Goal: Task Accomplishment & Management: Manage account settings

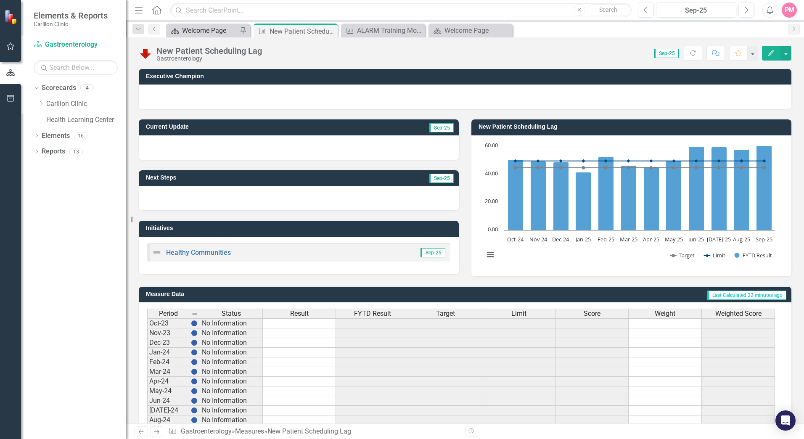
click at [209, 31] on div "Welcome Page" at bounding box center [210, 30] width 56 height 11
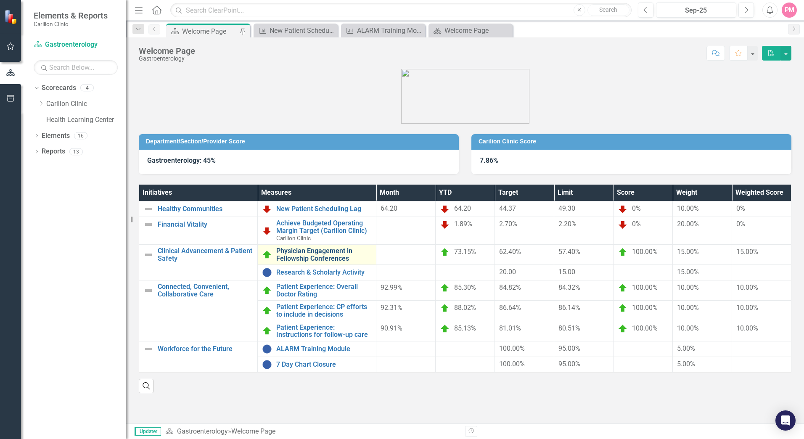
click at [325, 259] on link "Physician Engagement in Fellowship Conferences" at bounding box center [323, 254] width 95 height 15
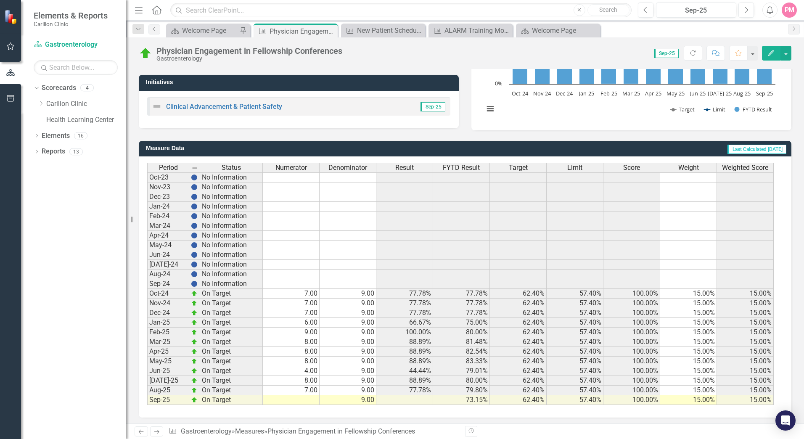
scroll to position [148, 0]
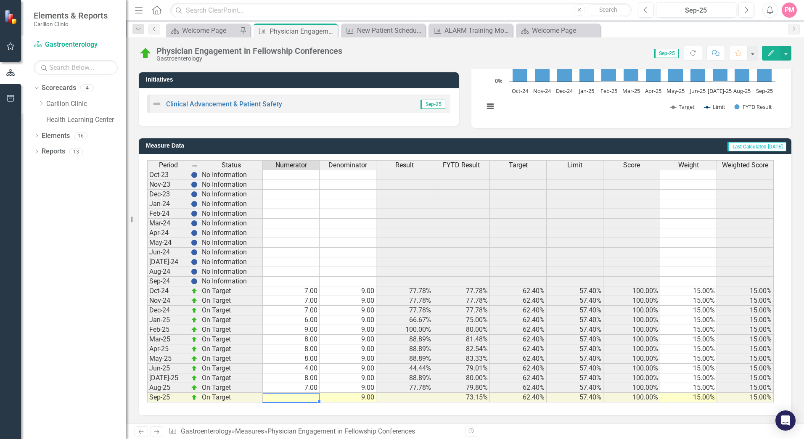
click at [303, 397] on td at bounding box center [291, 398] width 57 height 10
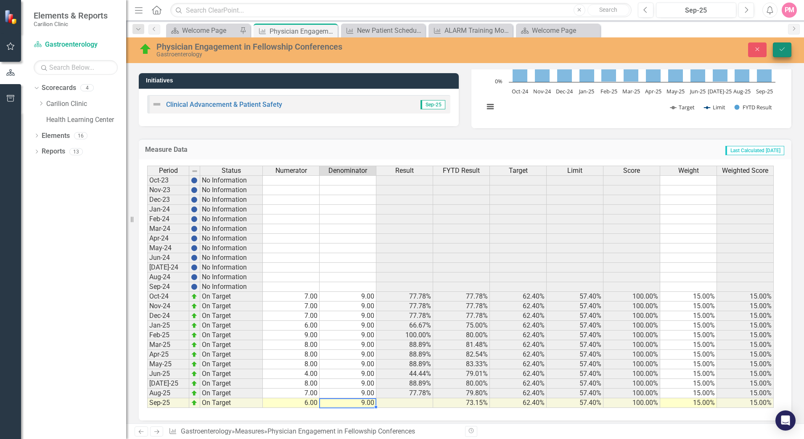
type textarea "9"
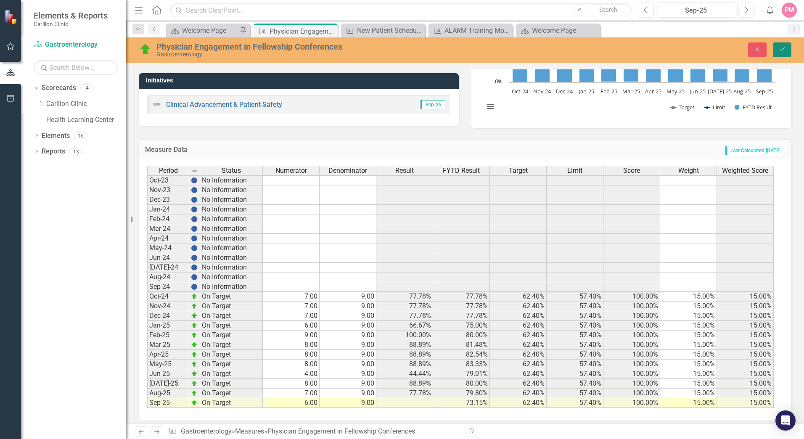
click at [780, 51] on icon "Save" at bounding box center [782, 49] width 8 height 6
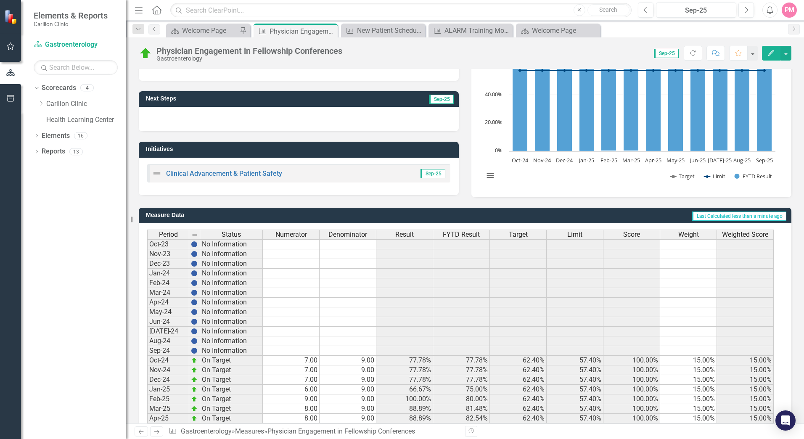
scroll to position [0, 0]
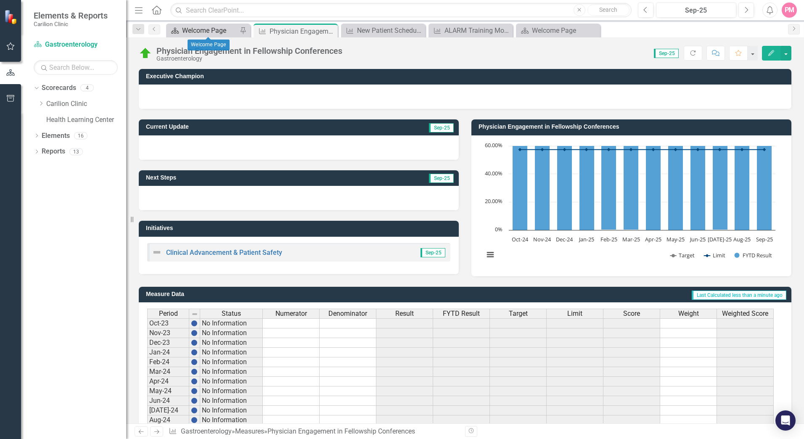
click at [218, 32] on div "Welcome Page" at bounding box center [210, 30] width 56 height 11
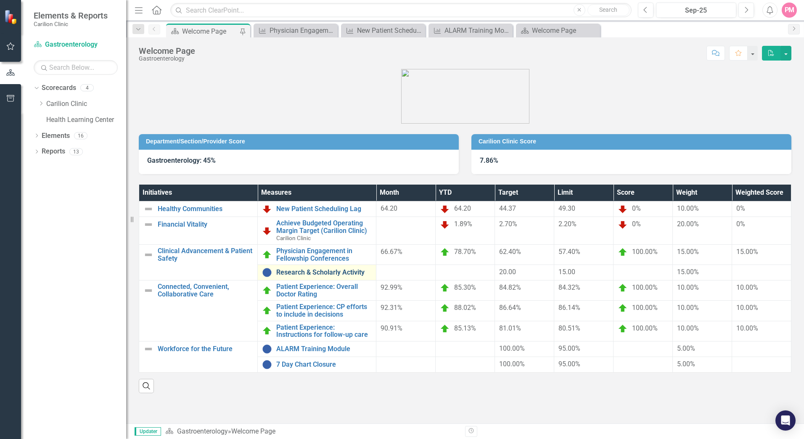
click at [292, 271] on link "Research & Scholarly Activity" at bounding box center [323, 273] width 95 height 8
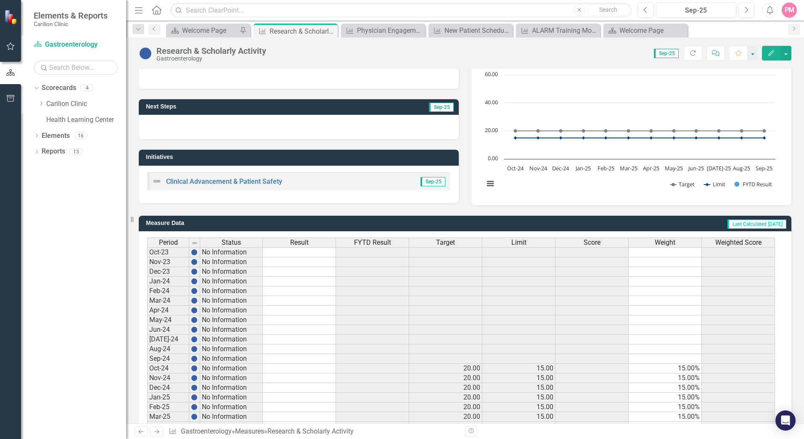
scroll to position [148, 0]
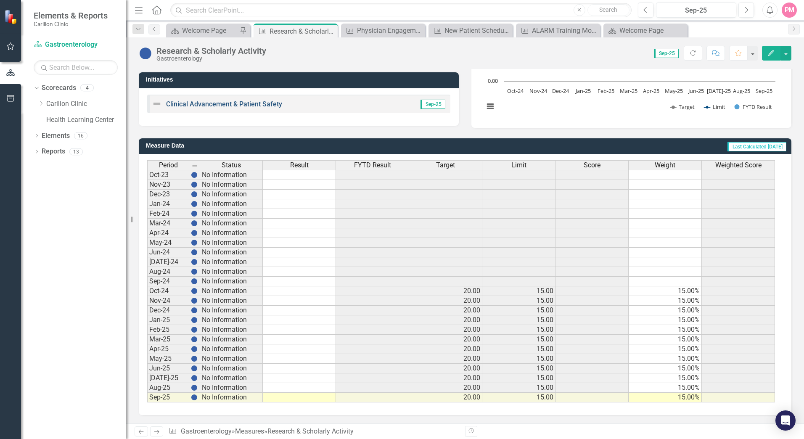
click at [210, 104] on link "Clinical Advancement & Patient Safety" at bounding box center [224, 104] width 116 height 8
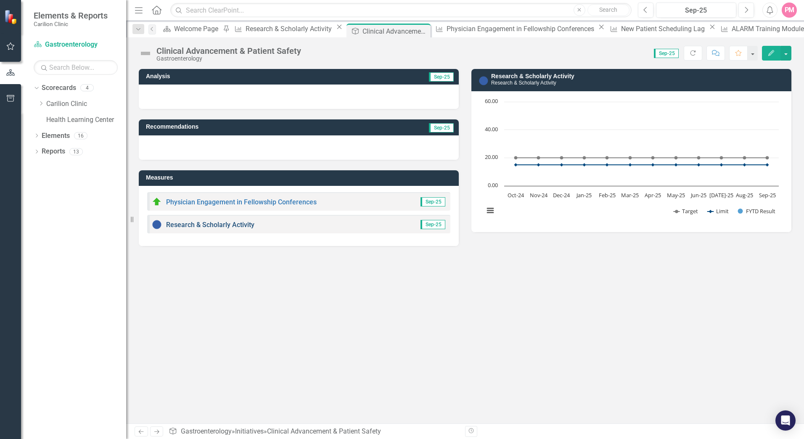
click at [212, 225] on link "Research & Scholarly Activity" at bounding box center [210, 225] width 88 height 8
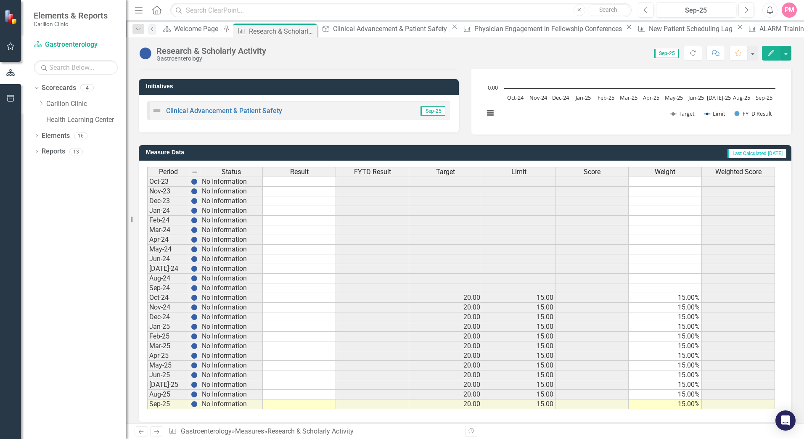
scroll to position [148, 0]
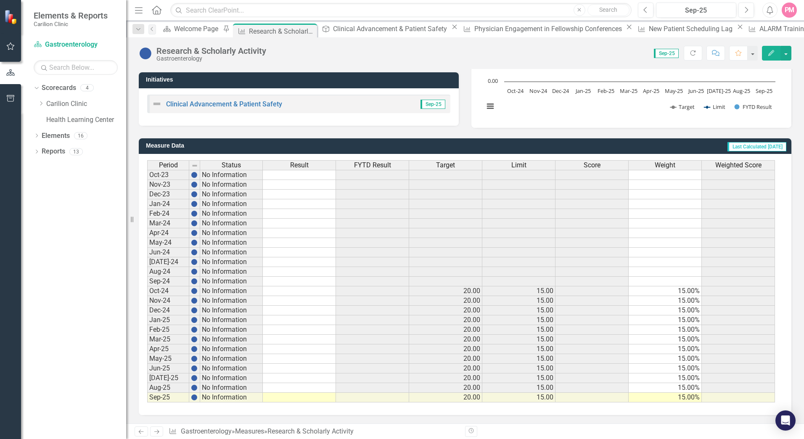
click at [296, 396] on td at bounding box center [299, 398] width 73 height 10
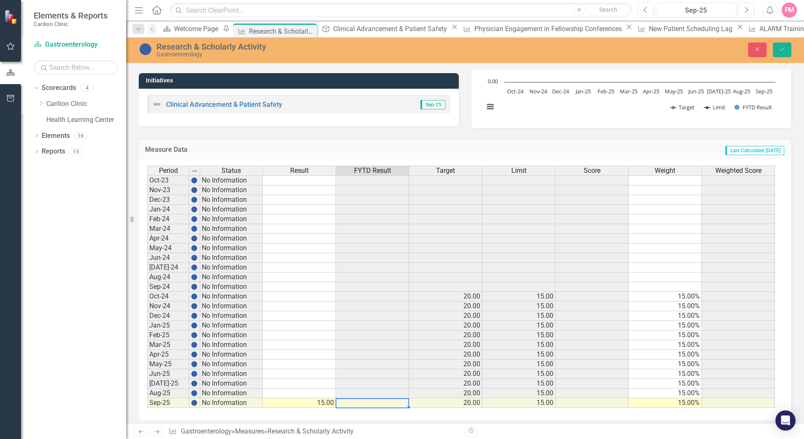
type textarea "1520"
click at [784, 54] on button "Save" at bounding box center [782, 49] width 19 height 15
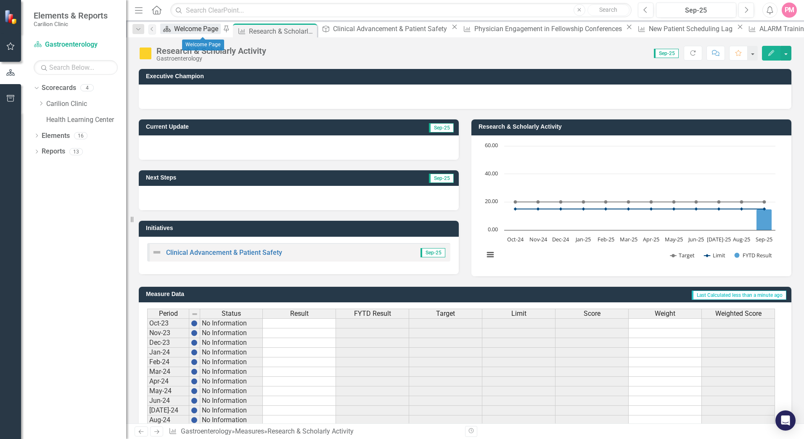
click at [195, 31] on div "Welcome Page" at bounding box center [197, 29] width 47 height 11
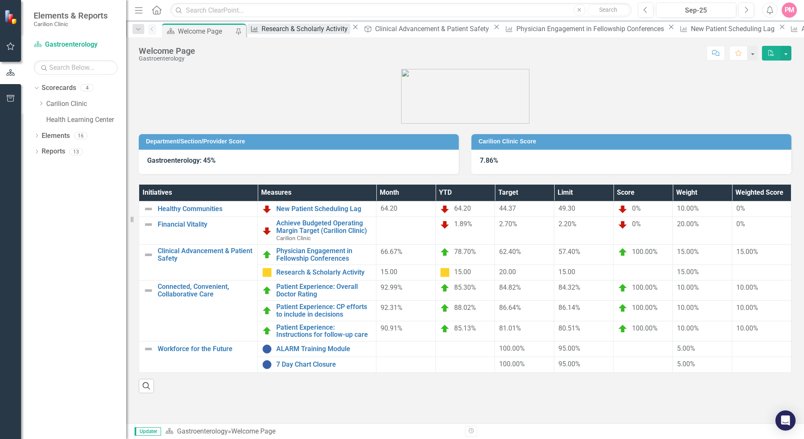
click at [274, 27] on div "Research & Scholarly Activity" at bounding box center [306, 29] width 89 height 11
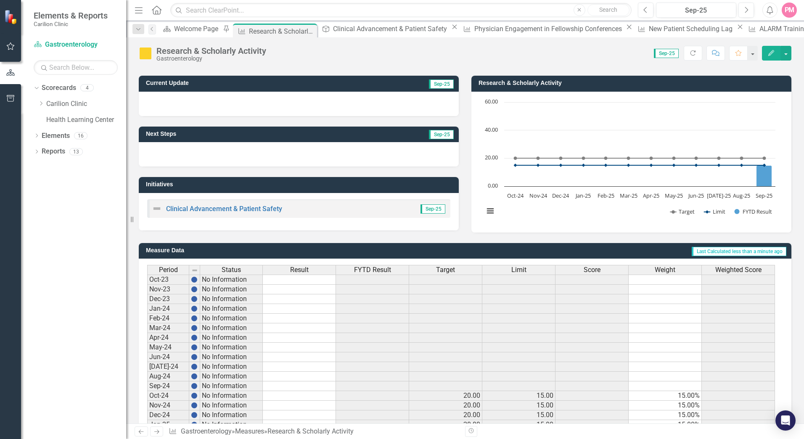
scroll to position [148, 0]
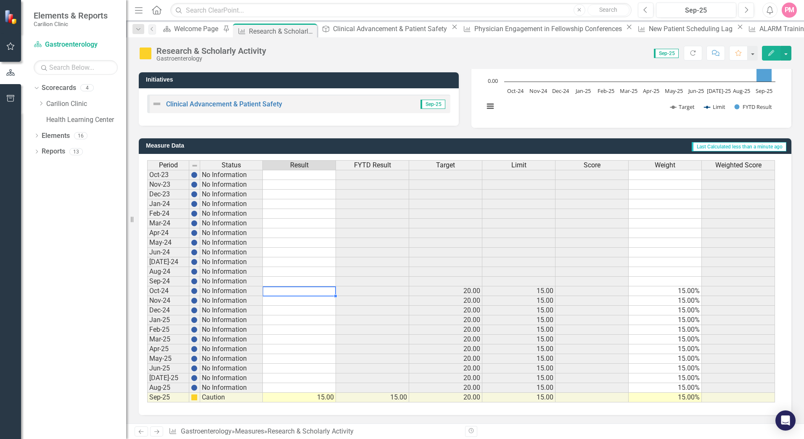
click at [300, 291] on td at bounding box center [299, 291] width 73 height 10
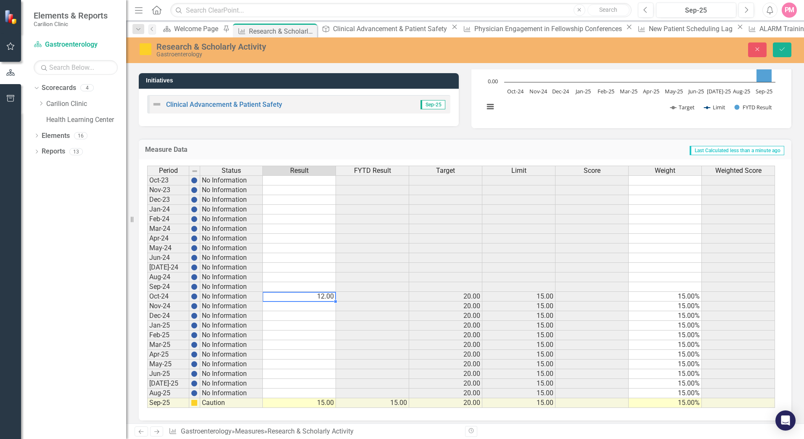
click at [147, 292] on div "Period Status Result FYTD Result Target Limit Score Weight Weighted Score Oct-2…" at bounding box center [147, 287] width 0 height 242
type textarea "1518"
click at [354, 298] on td at bounding box center [372, 297] width 73 height 10
click at [326, 297] on td "15.00" at bounding box center [299, 297] width 73 height 10
click at [317, 395] on td at bounding box center [299, 394] width 73 height 10
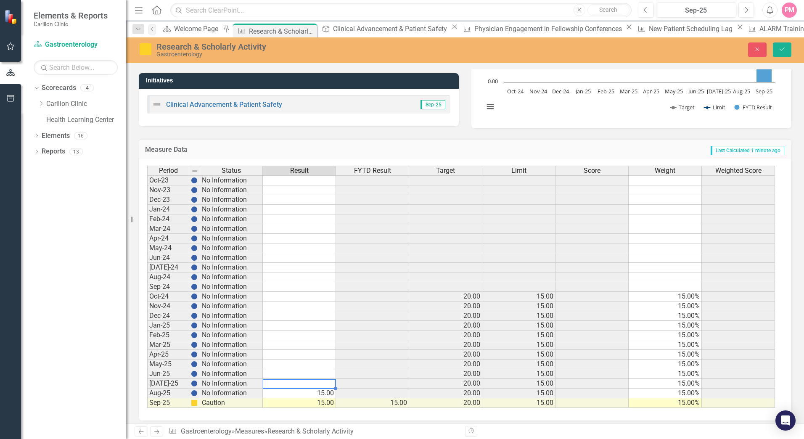
click at [301, 381] on td at bounding box center [299, 384] width 73 height 10
click at [305, 297] on td at bounding box center [299, 297] width 73 height 10
type textarea "12"
type textarea "14"
type textarea "11"
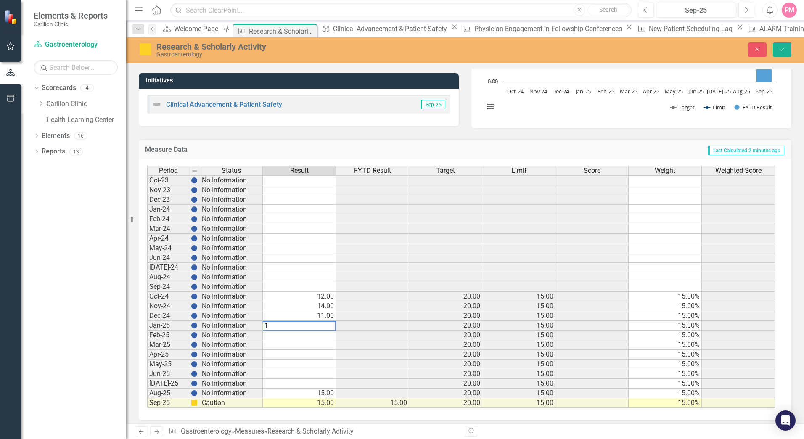
type textarea "14"
type textarea "13"
type textarea "15"
type textarea "16"
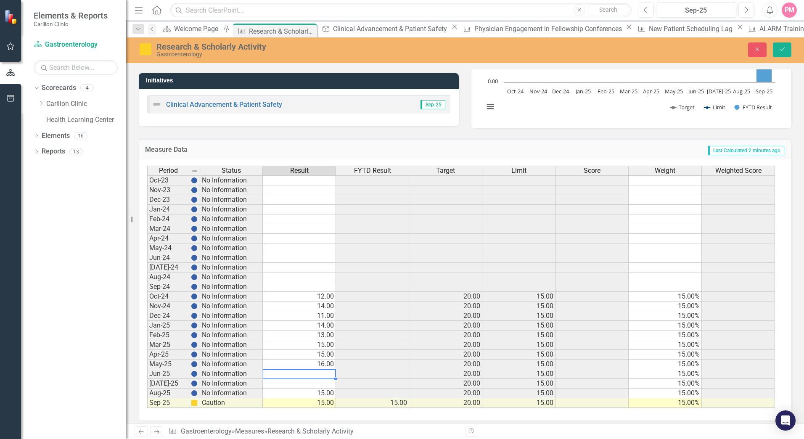
type textarea "12"
type textarea "13"
click at [781, 53] on button "Save" at bounding box center [782, 49] width 19 height 15
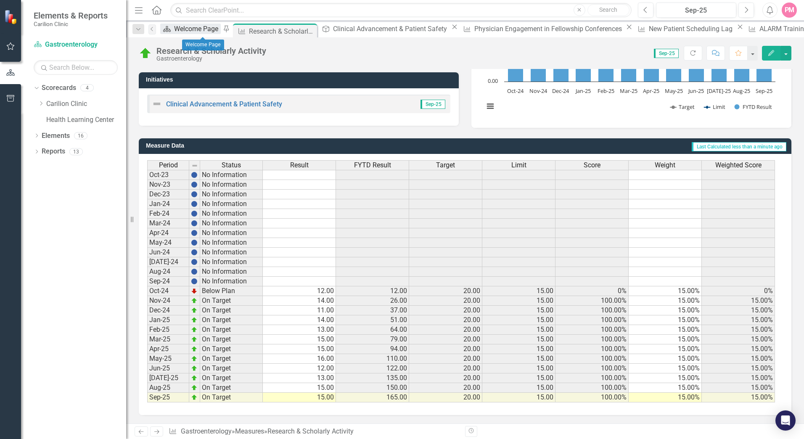
click at [203, 32] on div "Welcome Page" at bounding box center [197, 29] width 47 height 11
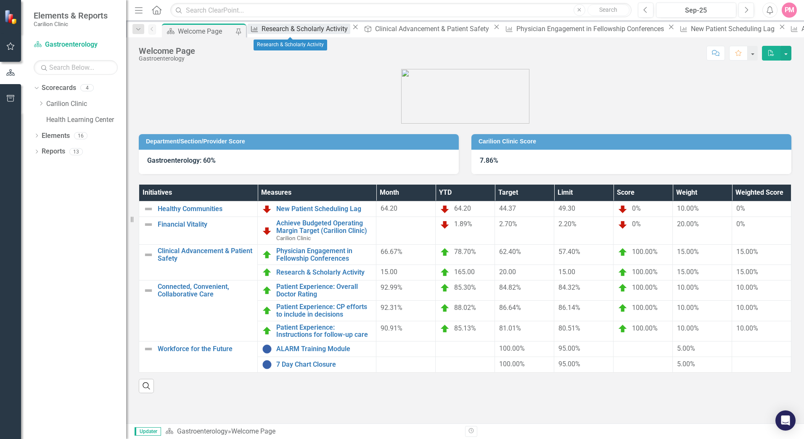
click at [290, 29] on div "Research & Scholarly Activity" at bounding box center [306, 29] width 89 height 11
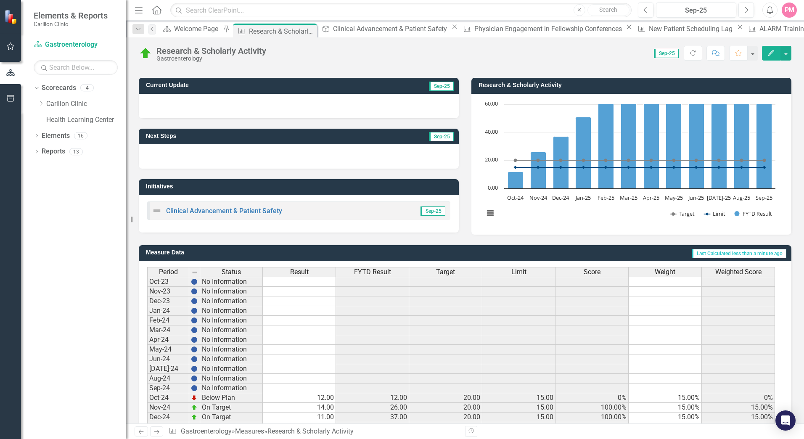
scroll to position [148, 0]
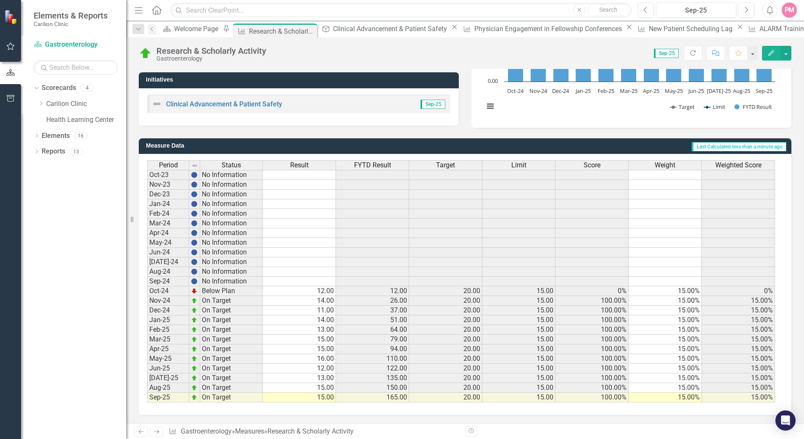
click at [306, 299] on td "14.00" at bounding box center [299, 301] width 73 height 10
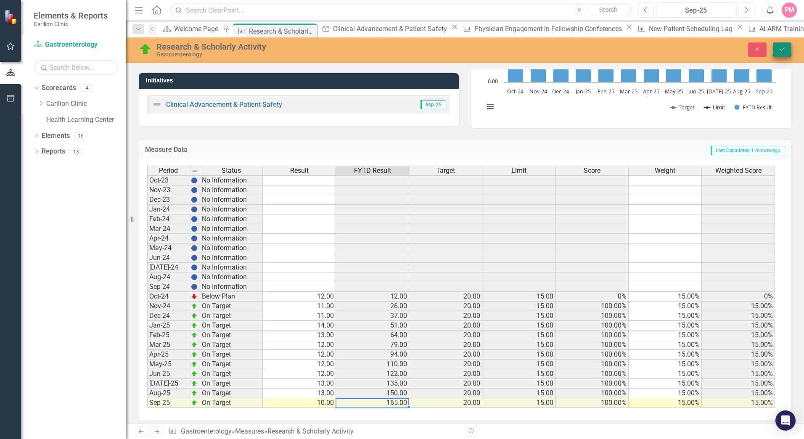
type textarea "10"
drag, startPoint x: 783, startPoint y: 52, endPoint x: 782, endPoint y: 64, distance: 11.8
click at [782, 52] on icon "Save" at bounding box center [782, 49] width 8 height 6
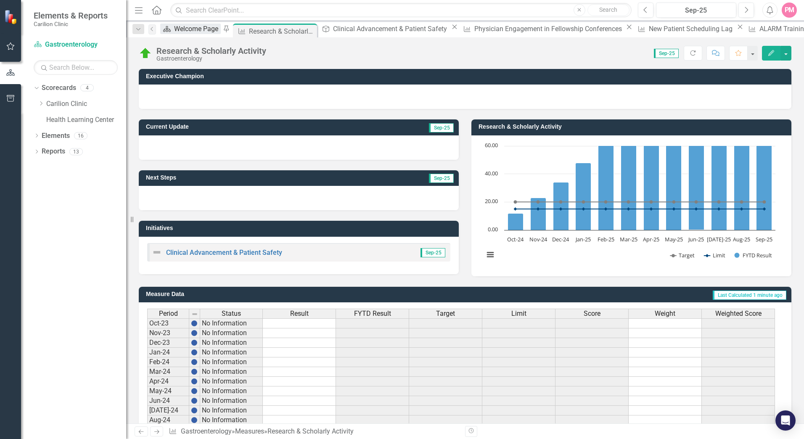
click at [213, 30] on div "Welcome Page" at bounding box center [197, 29] width 47 height 11
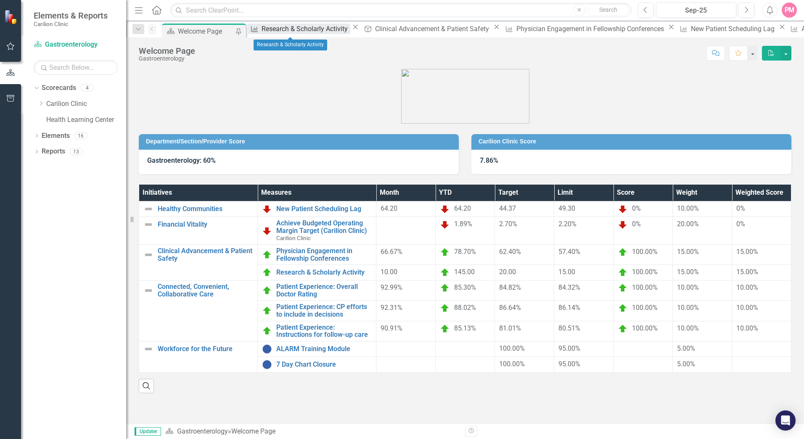
click at [307, 30] on div "Research & Scholarly Activity" at bounding box center [306, 29] width 89 height 11
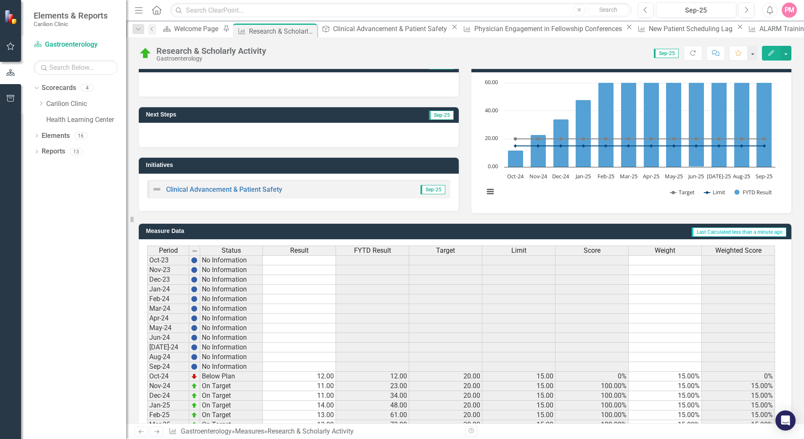
scroll to position [148, 0]
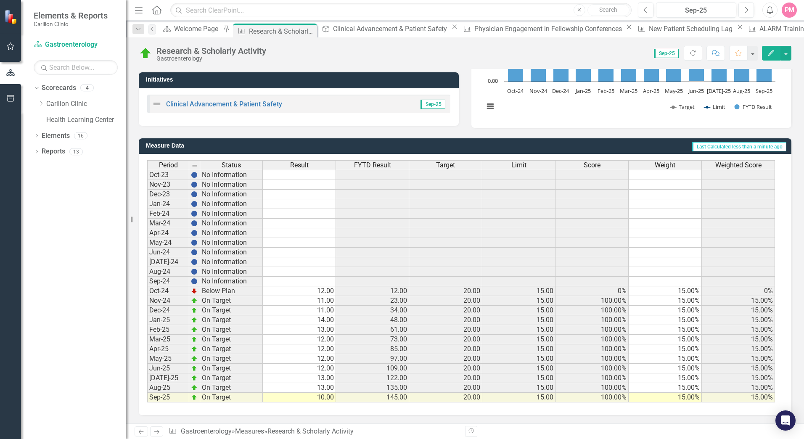
click at [321, 291] on td "12.00" at bounding box center [299, 291] width 73 height 10
click at [315, 289] on td "12.00" at bounding box center [299, 291] width 73 height 10
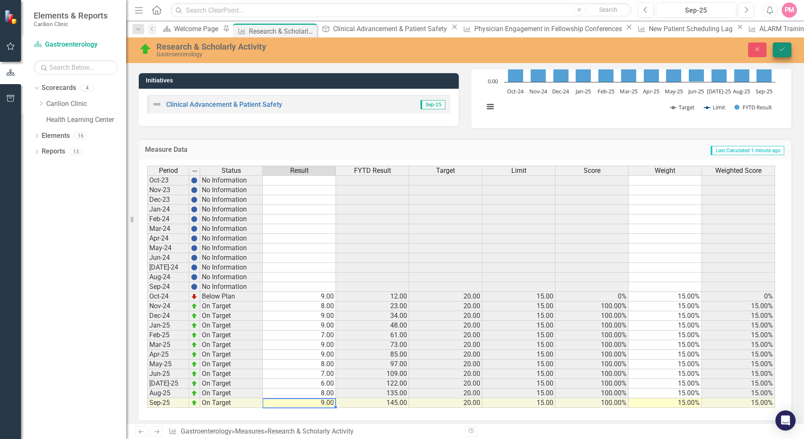
type textarea "9"
click at [785, 48] on icon "Save" at bounding box center [782, 49] width 8 height 6
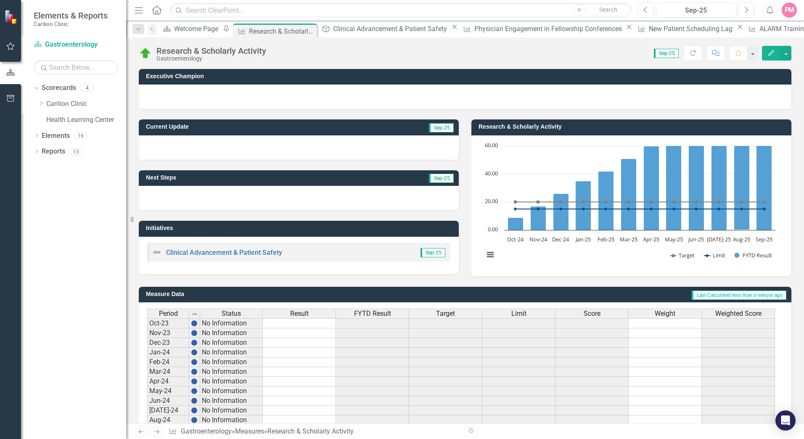
click at [217, 24] on div "Scorecard Welcome Page Pin" at bounding box center [195, 29] width 71 height 11
click at [214, 28] on div "Welcome Page" at bounding box center [197, 29] width 47 height 11
